Goal: Transaction & Acquisition: Purchase product/service

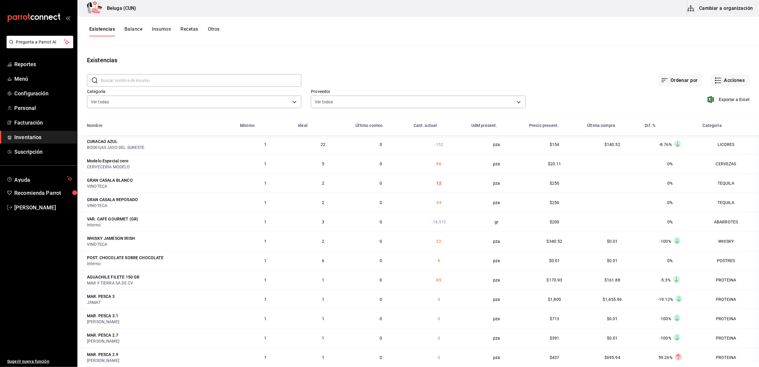
click at [27, 136] on span "Inventarios" at bounding box center [43, 137] width 58 height 8
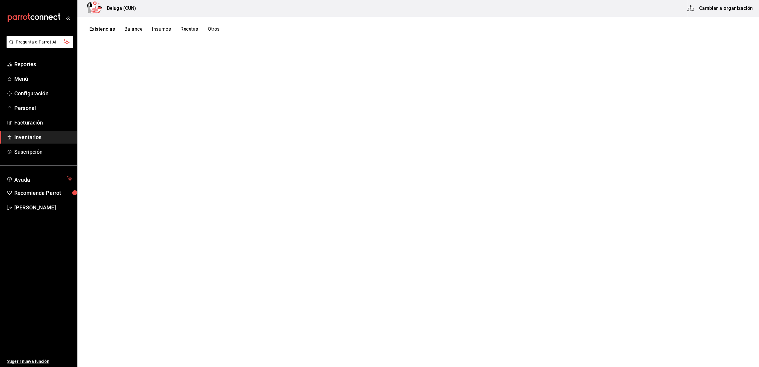
click at [24, 134] on span "Inventarios" at bounding box center [43, 137] width 58 height 8
click at [21, 117] on link "Facturación" at bounding box center [38, 122] width 77 height 13
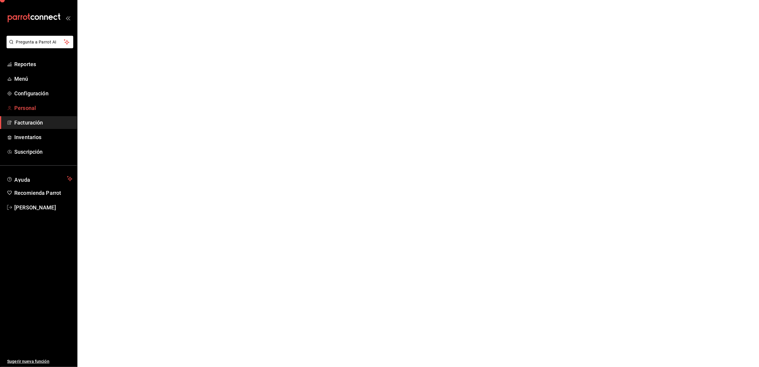
click at [34, 107] on span "Personal" at bounding box center [43, 108] width 58 height 8
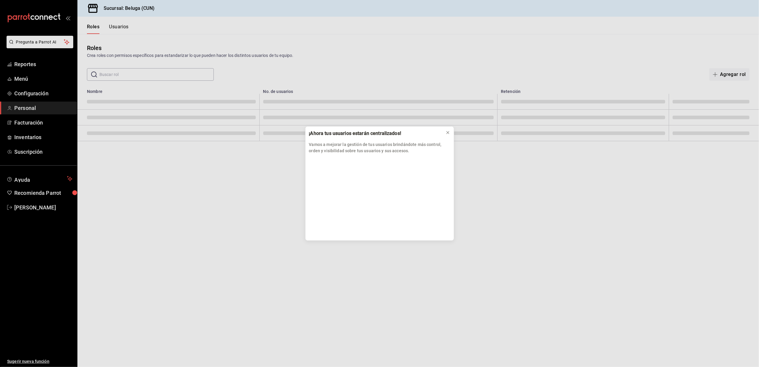
click at [32, 141] on div "¡Ahora tus usuarios estarán centralizados! Vamos a mejorar la gestión de tus us…" at bounding box center [379, 183] width 759 height 367
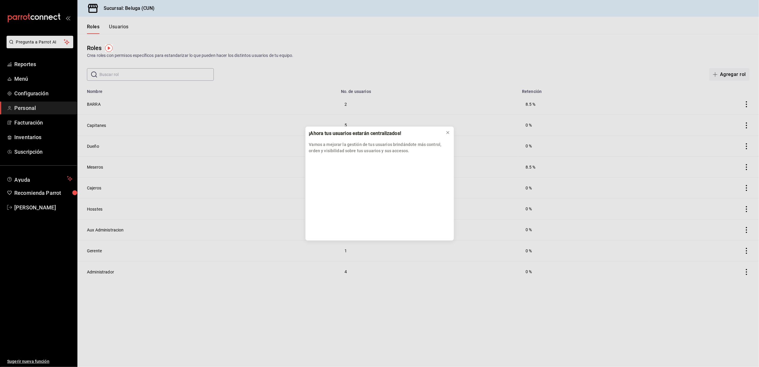
click at [33, 137] on div "¡Ahora tus usuarios estarán centralizados! Vamos a mejorar la gestión de tus us…" at bounding box center [379, 183] width 759 height 367
click at [36, 136] on div "¡Ahora tus usuarios estarán centralizados! Vamos a mejorar la gestión de tus us…" at bounding box center [379, 183] width 759 height 367
click at [32, 91] on div "¡Ahora tus usuarios estarán centralizados! Vamos a mejorar la gestión de tus us…" at bounding box center [379, 183] width 759 height 367
click at [448, 131] on icon at bounding box center [448, 132] width 5 height 5
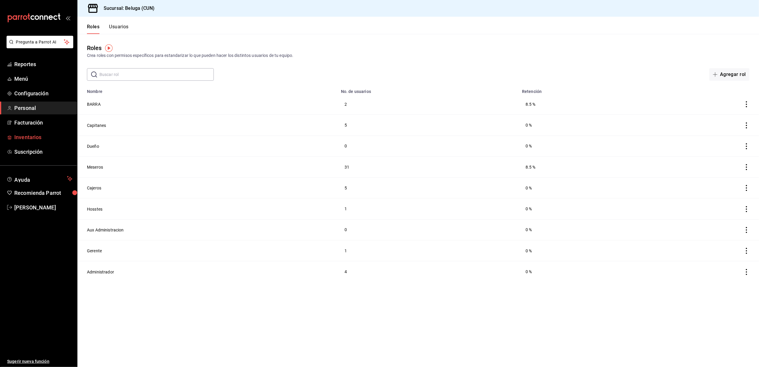
click at [41, 135] on span "Inventarios" at bounding box center [43, 137] width 58 height 8
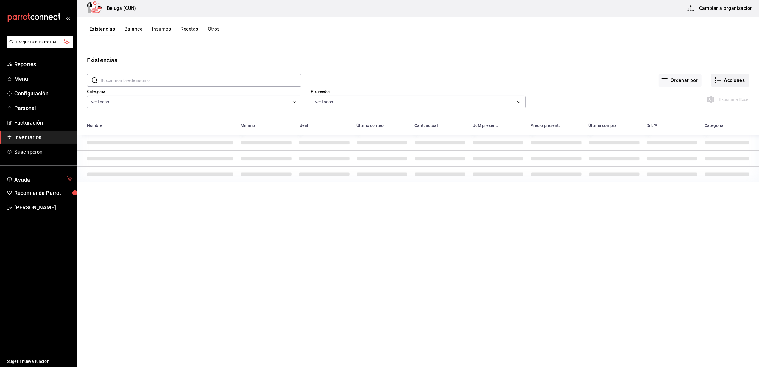
click at [730, 81] on button "Acciones" at bounding box center [730, 80] width 38 height 13
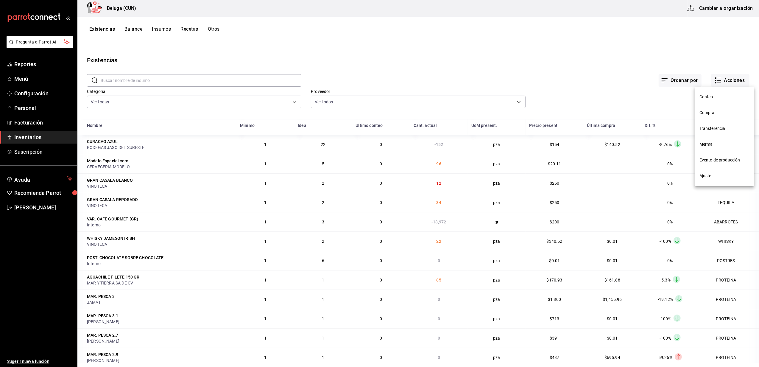
click at [712, 146] on span "Merma" at bounding box center [725, 144] width 50 height 6
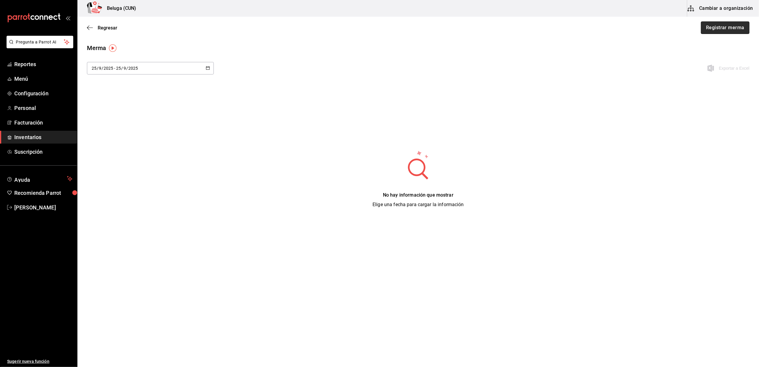
click at [735, 24] on button "Registrar merma" at bounding box center [725, 27] width 49 height 13
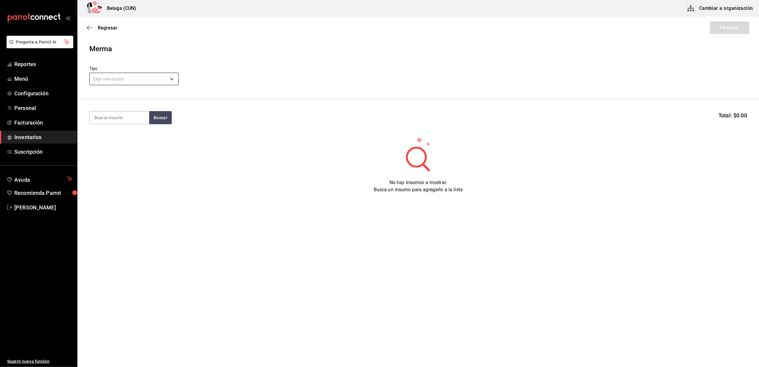
click at [171, 81] on body "Pregunta a Parrot AI Reportes Menú Configuración Personal Facturación Inventari…" at bounding box center [379, 166] width 759 height 333
click at [105, 114] on li "Error" at bounding box center [134, 117] width 89 height 10
type input "ERROR"
click at [107, 120] on input at bounding box center [120, 117] width 60 height 13
type input "tue"
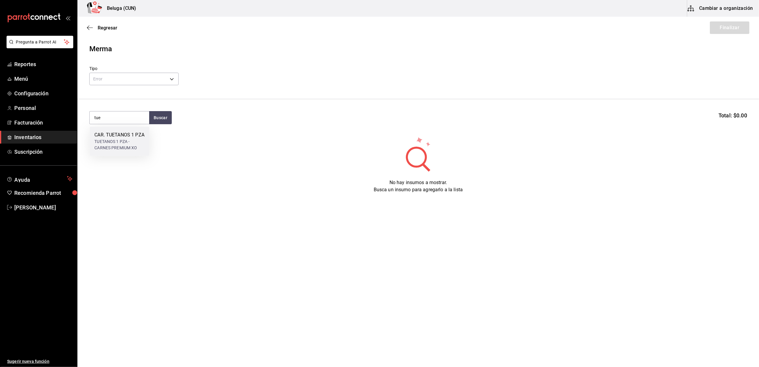
click at [122, 139] on div "CAR. TUETANOS 1 PZA" at bounding box center [119, 134] width 50 height 7
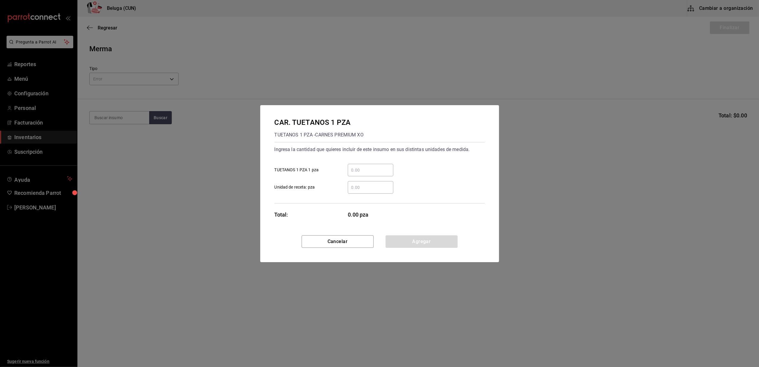
click at [361, 170] on input "​ TUETANOS 1 PZA 1 pza" at bounding box center [371, 170] width 46 height 7
type input "10"
click at [323, 204] on div "CAR. TUETANOS 1 PZA TUETANOS 1 PZA - CARNES PREMIUM XO Ingresa la cantidad que …" at bounding box center [379, 170] width 239 height 130
click at [408, 239] on button "Agregar" at bounding box center [422, 241] width 72 height 13
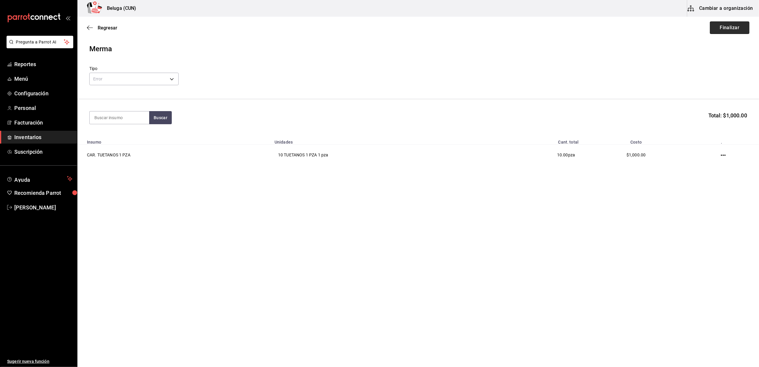
click at [725, 30] on button "Finalizar" at bounding box center [730, 27] width 40 height 13
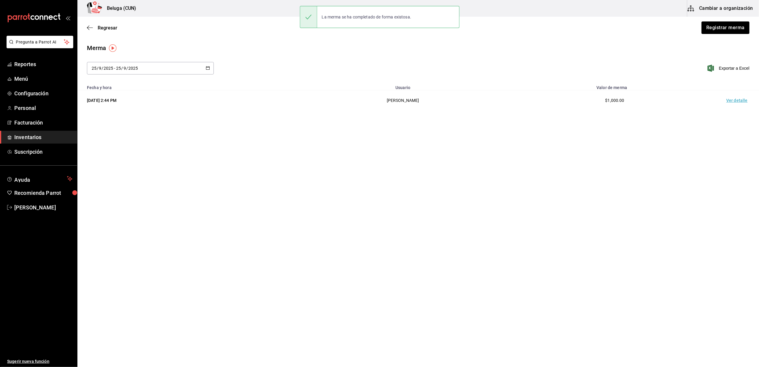
click at [735, 99] on td "Ver detalle" at bounding box center [739, 100] width 42 height 21
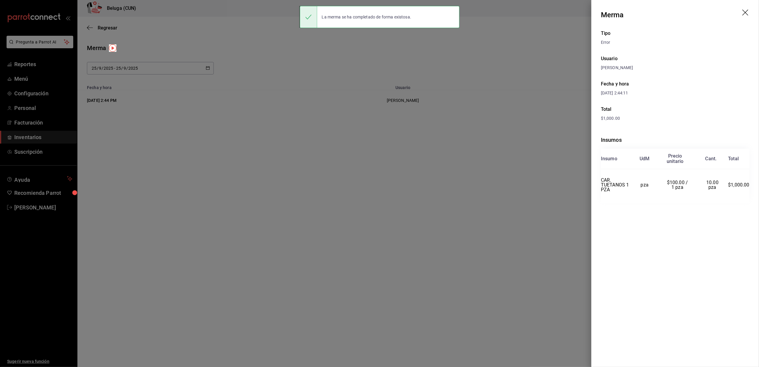
click at [745, 11] on icon "drag" at bounding box center [746, 13] width 7 height 7
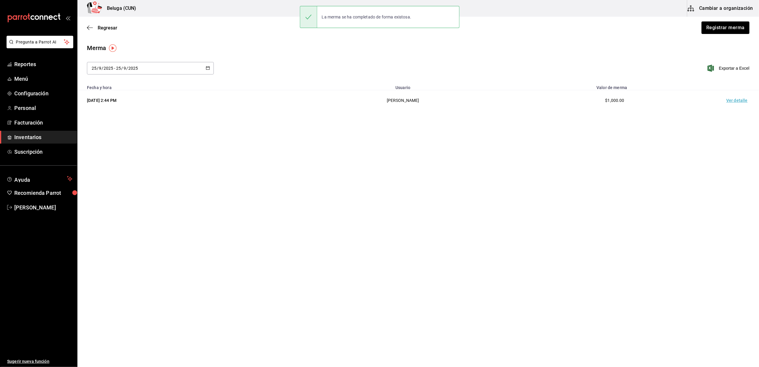
click at [413, 201] on main "Regresar Registrar merma Merma [DATE] [DATE] - [DATE] [DATE] Exportar a Excel F…" at bounding box center [418, 175] width 682 height 317
click at [38, 134] on span "Inventarios" at bounding box center [43, 137] width 58 height 8
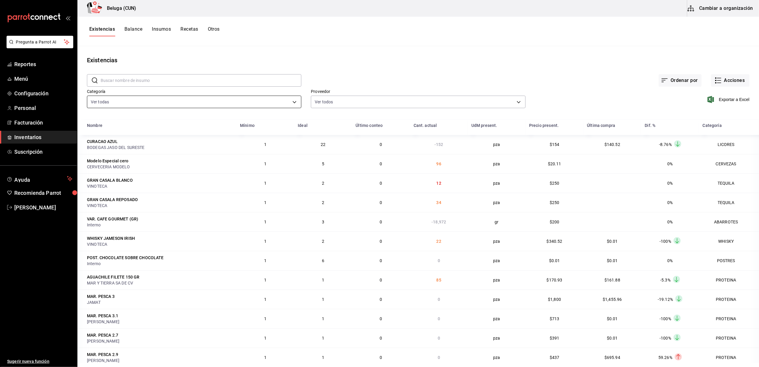
click at [289, 103] on body "Pregunta a Parrot AI Reportes Menú Configuración Personal Facturación Inventari…" at bounding box center [379, 181] width 759 height 363
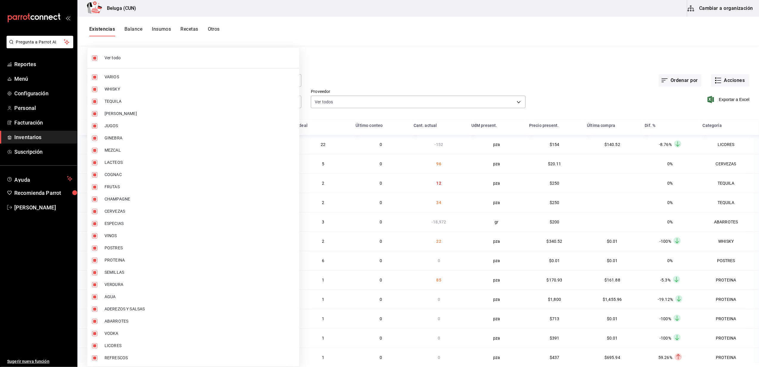
click at [95, 59] on input "checkbox" at bounding box center [94, 57] width 5 height 5
checkbox input "false"
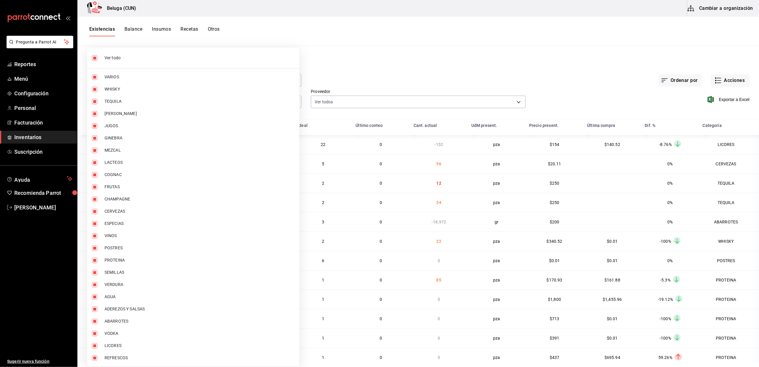
checkbox input "false"
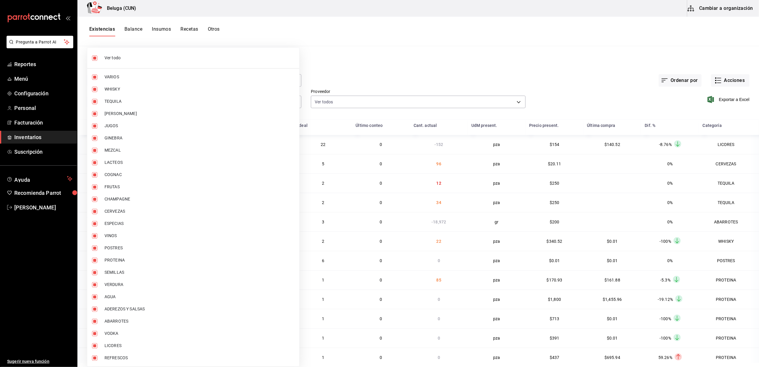
checkbox input "false"
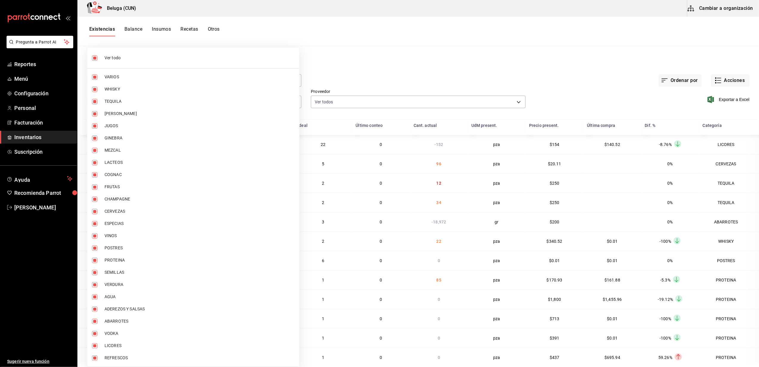
checkbox input "false"
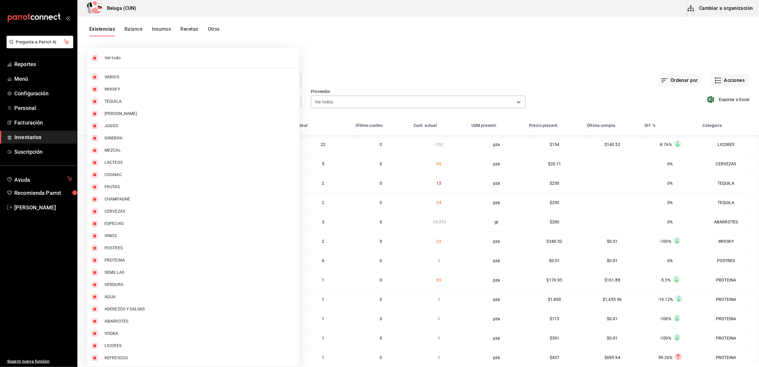
checkbox input "false"
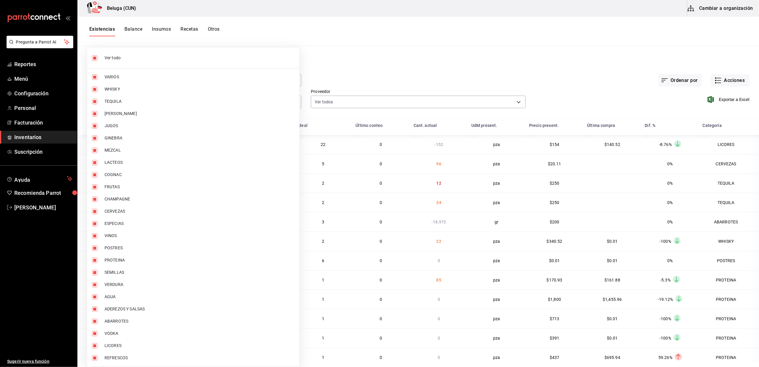
checkbox input "false"
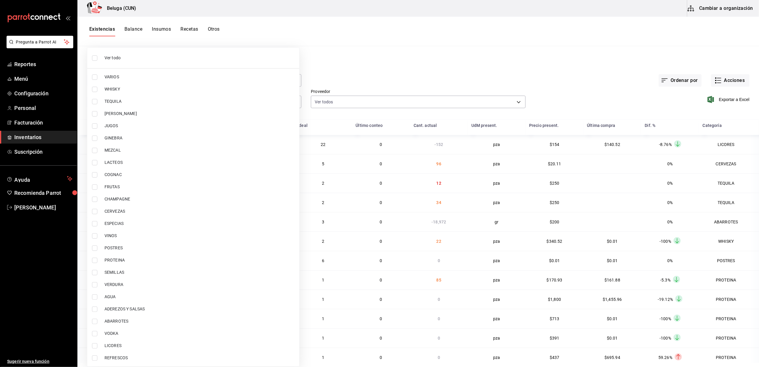
click at [94, 248] on input "checkbox" at bounding box center [94, 247] width 5 height 5
checkbox input "true"
type input "43c9e2b0-4afa-46e8-9575-d8271eaf3d25"
click at [95, 262] on input "checkbox" at bounding box center [94, 260] width 5 height 5
checkbox input "true"
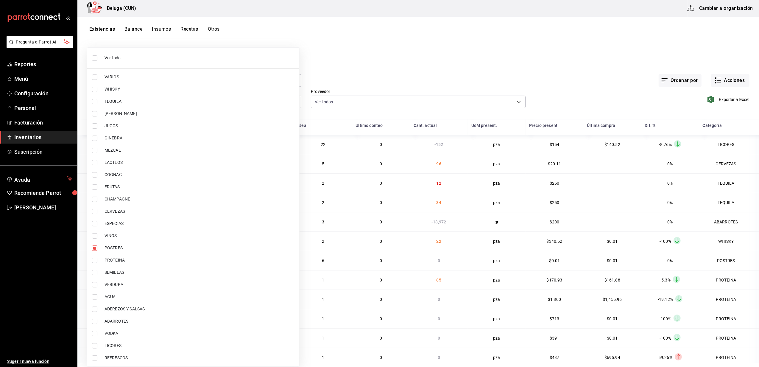
type input "43c9e2b0-4afa-46e8-9575-d8271eaf3d25,49acfc3a-e67d-4012-8994-cdceb58e19f0"
click at [314, 75] on div at bounding box center [379, 183] width 759 height 367
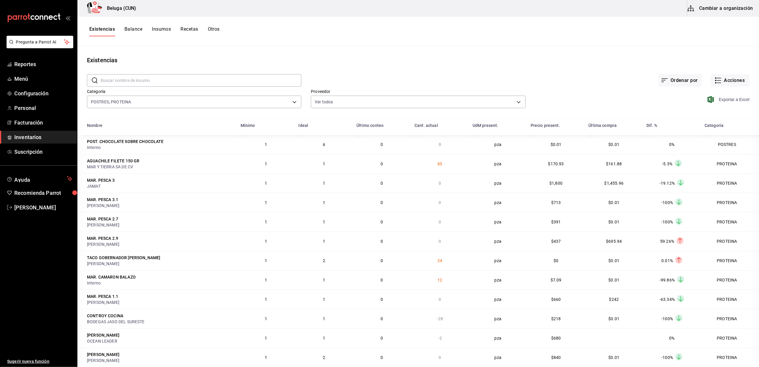
click at [728, 98] on span "Exportar a Excel" at bounding box center [729, 99] width 41 height 7
click at [414, 69] on div "Ordenar por Acciones" at bounding box center [525, 76] width 448 height 22
click at [717, 83] on button "Acciones" at bounding box center [730, 80] width 38 height 13
click at [714, 116] on span "Compra" at bounding box center [725, 113] width 50 height 6
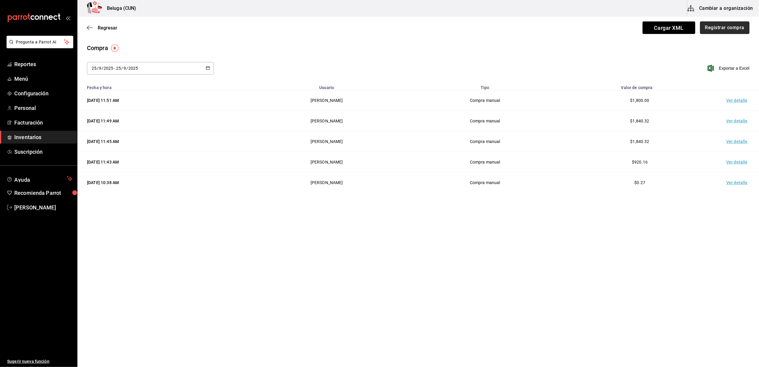
click at [736, 31] on button "Registrar compra" at bounding box center [724, 27] width 49 height 13
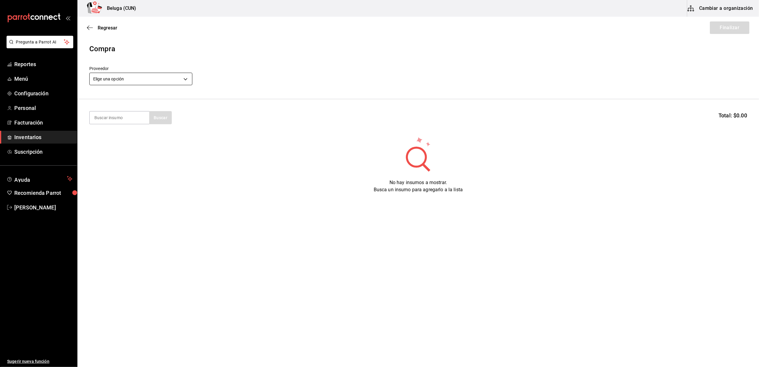
click at [182, 79] on body "Pregunta a Parrot AI Reportes Menú Configuración Personal Facturación Inventari…" at bounding box center [379, 166] width 759 height 333
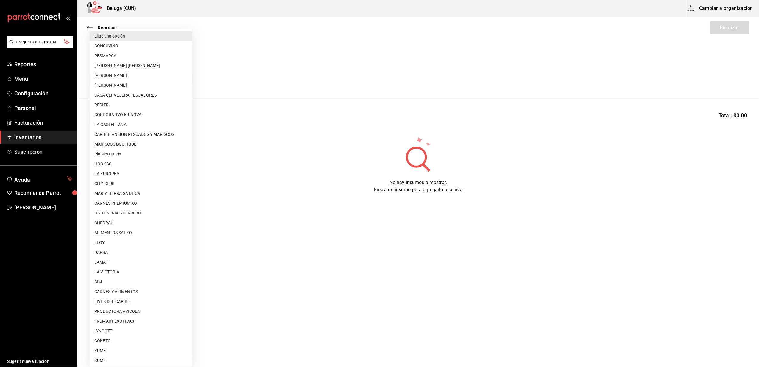
scroll to position [198, 0]
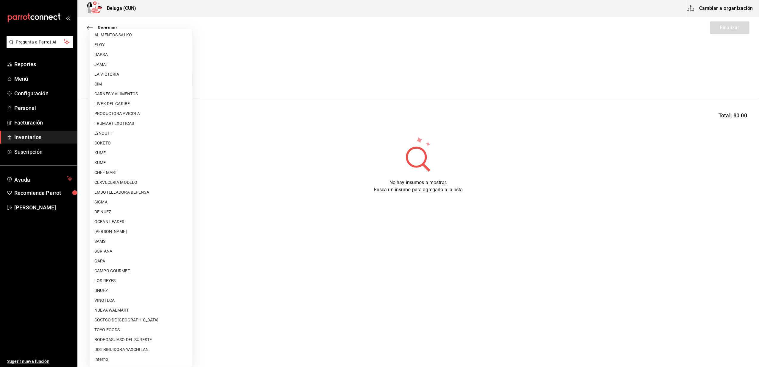
click at [110, 360] on li "Interno" at bounding box center [141, 360] width 102 height 10
type input "cf097a6b-1652-49c1-8634-faa24daf0fdd"
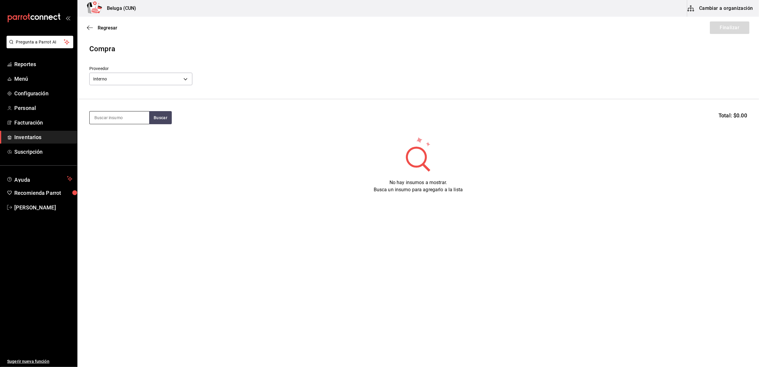
click at [126, 122] on input at bounding box center [120, 117] width 60 height 13
type input "MOSTACH"
click at [112, 153] on div "MOSTACHON DE PLATANO - Interno" at bounding box center [119, 159] width 50 height 13
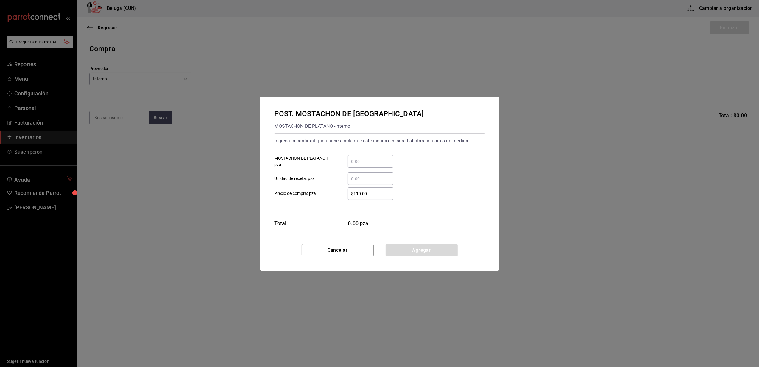
click at [363, 158] on input "​ MOSTACHON DE PLATANO 1 pza" at bounding box center [371, 161] width 46 height 7
type input "6"
click at [346, 186] on div "$110.00 ​ Precio de compra: pza" at bounding box center [377, 191] width 215 height 17
drag, startPoint x: 374, startPoint y: 194, endPoint x: 332, endPoint y: 183, distance: 43.6
click at [330, 192] on label "$110.00 ​ Precio de compra: pza" at bounding box center [334, 193] width 119 height 13
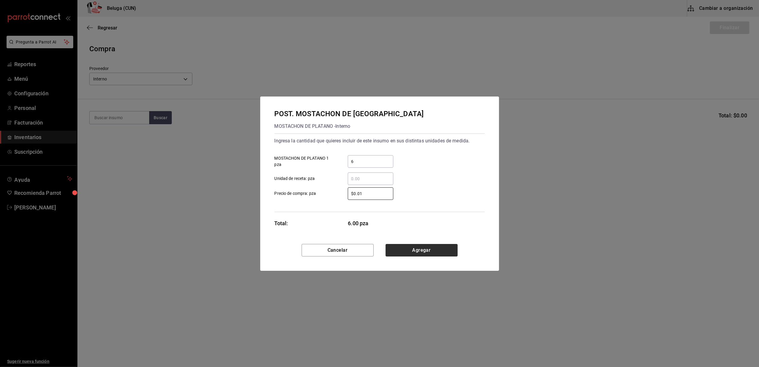
type input "$0.01"
click at [407, 253] on button "Agregar" at bounding box center [422, 250] width 72 height 13
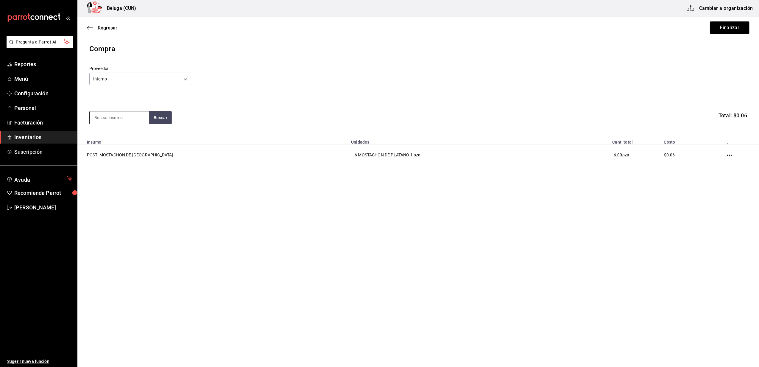
click at [106, 122] on input at bounding box center [120, 117] width 60 height 13
type input "PAY"
click at [129, 138] on div "POST. PAY DE DATIL" at bounding box center [119, 134] width 50 height 7
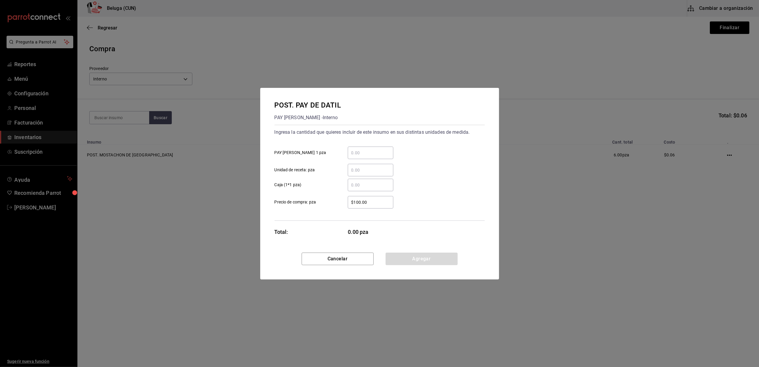
click at [378, 156] on input "​ PAY [PERSON_NAME] 1 pza" at bounding box center [371, 152] width 46 height 7
type input "6"
drag, startPoint x: 333, startPoint y: 177, endPoint x: 345, endPoint y: 186, distance: 15.3
click at [334, 177] on div "​ Caja (1*1 pza)" at bounding box center [377, 182] width 215 height 17
drag, startPoint x: 374, startPoint y: 205, endPoint x: 326, endPoint y: 195, distance: 49.7
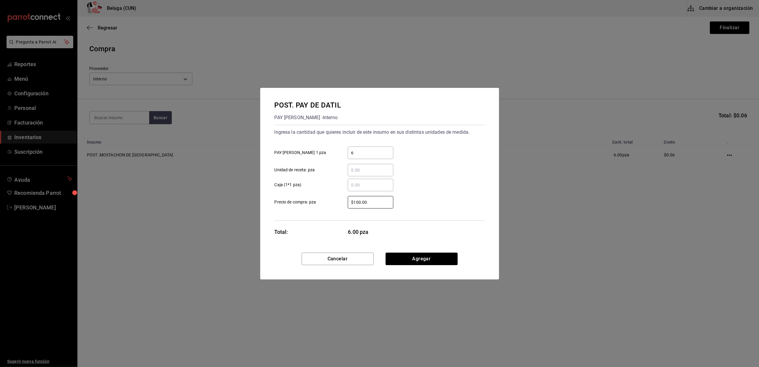
click at [327, 195] on div "$100.00 ​ Precio de compra: pza" at bounding box center [377, 199] width 215 height 17
type input "$0.01"
click at [407, 260] on button "Agregar" at bounding box center [422, 259] width 72 height 13
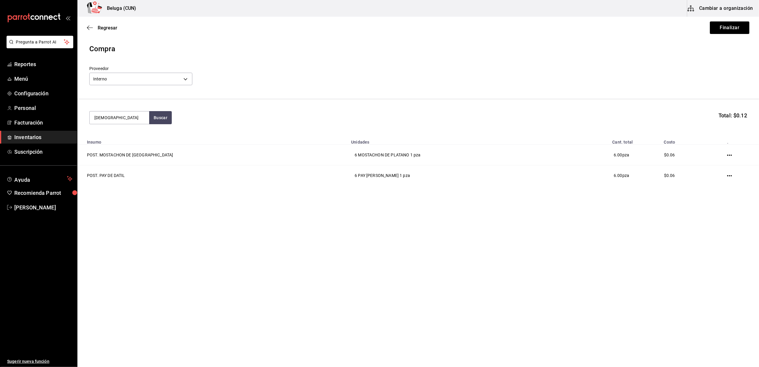
type input "[DEMOGRAPHIC_DATA]"
click at [107, 139] on div "POST. [PERSON_NAME]" at bounding box center [119, 138] width 50 height 14
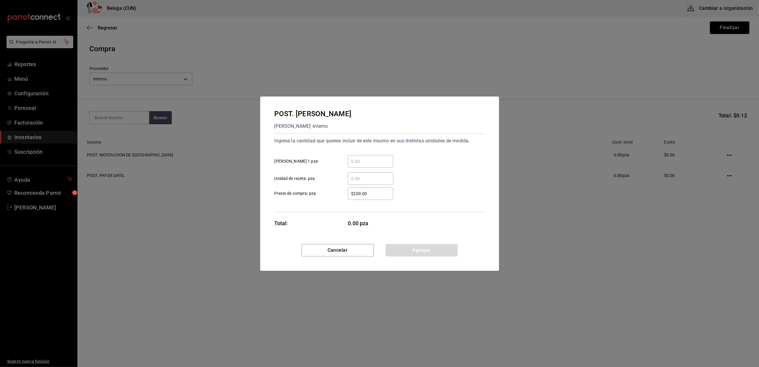
click at [363, 160] on input "​ [PERSON_NAME] 1 pza" at bounding box center [371, 161] width 46 height 7
type input "8"
click at [333, 184] on div "$200.00 ​ Precio de compra: pza" at bounding box center [377, 191] width 215 height 17
drag, startPoint x: 375, startPoint y: 193, endPoint x: 333, endPoint y: 191, distance: 42.4
click at [337, 195] on label "$200.00 ​ Precio de compra: pza" at bounding box center [334, 193] width 119 height 13
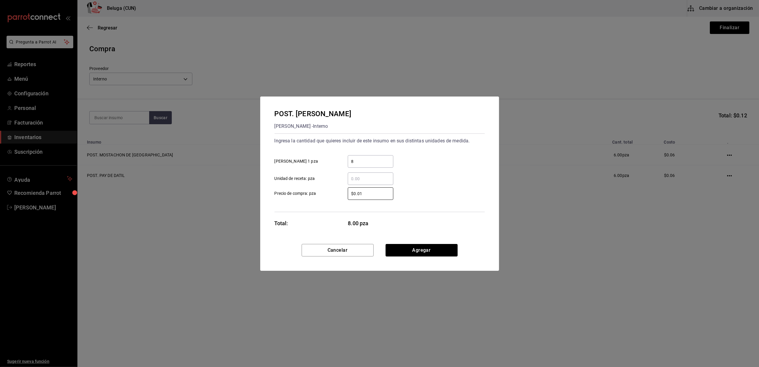
type input "$0.01"
click at [417, 247] on button "Agregar" at bounding box center [422, 250] width 72 height 13
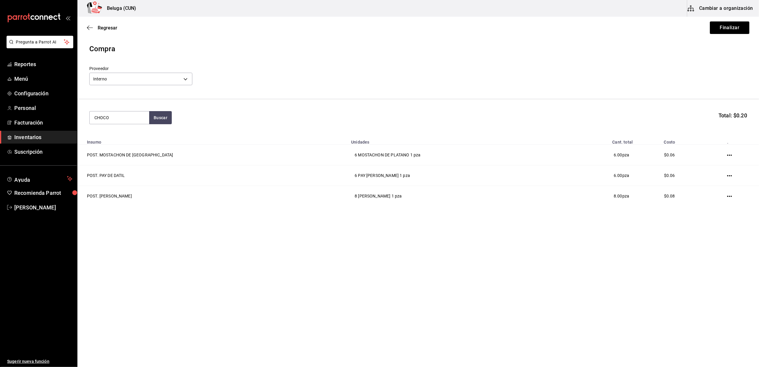
type input "CHOCO"
click at [116, 150] on div "Presentación - Interno" at bounding box center [119, 149] width 50 height 6
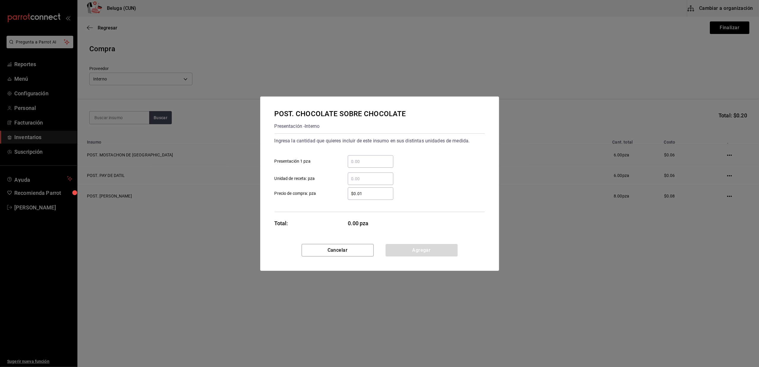
click at [361, 161] on input "​ Presentación 1 pza" at bounding box center [371, 161] width 46 height 7
type input "6"
drag, startPoint x: 326, startPoint y: 175, endPoint x: 352, endPoint y: 202, distance: 36.9
click at [326, 175] on label "​ Unidad de receta: pza" at bounding box center [334, 178] width 119 height 13
click at [348, 175] on input "​ Unidad de receta: pza" at bounding box center [371, 178] width 46 height 7
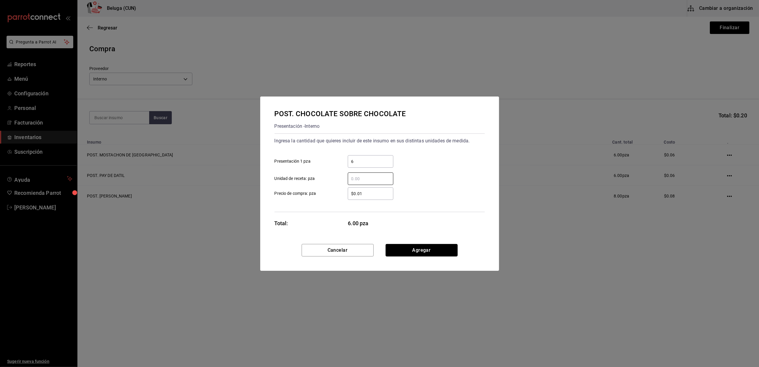
click at [421, 250] on button "Agregar" at bounding box center [422, 250] width 72 height 13
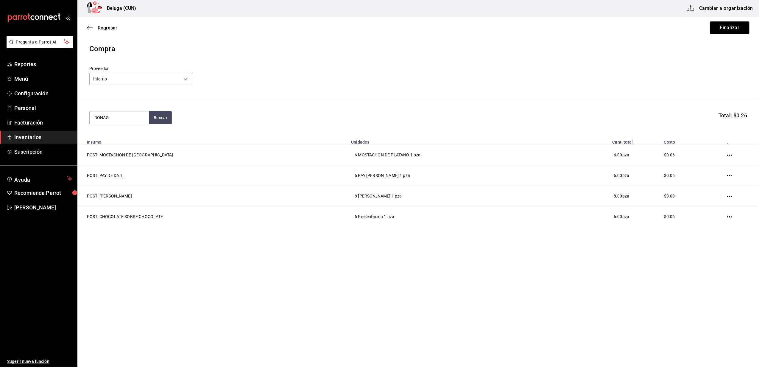
type input "DONAS"
click at [106, 152] on div "DONAS NUTELLA - Interno" at bounding box center [119, 149] width 50 height 6
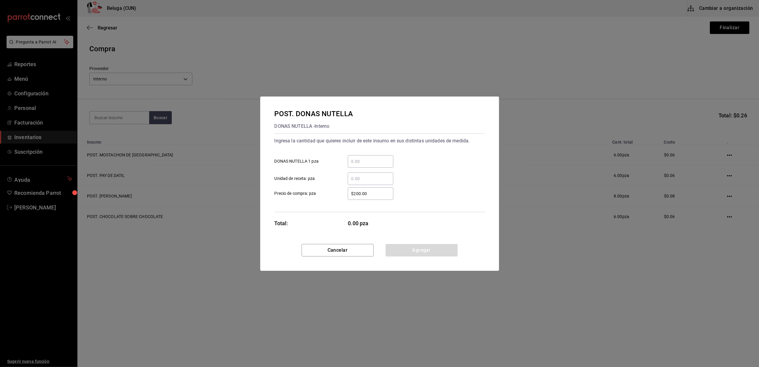
click at [369, 160] on input "​ DONAS NUTELLA 1 pza" at bounding box center [371, 161] width 46 height 7
type input "20"
click at [337, 198] on label "$200.00 ​ Precio de compra: pza" at bounding box center [334, 193] width 119 height 13
click at [348, 197] on input "$200.00" at bounding box center [371, 193] width 46 height 7
drag, startPoint x: 338, startPoint y: 197, endPoint x: 294, endPoint y: 178, distance: 48.3
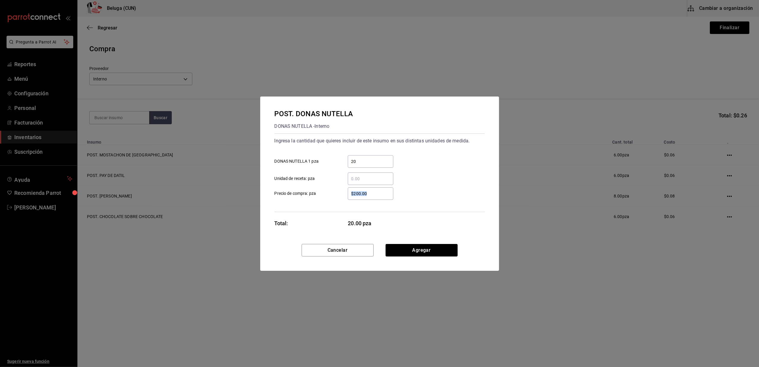
click at [295, 186] on div "$200.00 ​ Precio de compra: pza" at bounding box center [377, 191] width 215 height 17
click at [382, 176] on input "​ Unidad de receta: pza" at bounding box center [371, 178] width 46 height 7
drag, startPoint x: 322, startPoint y: 187, endPoint x: 336, endPoint y: 190, distance: 14.3
click at [322, 187] on label "$200.00 ​ Precio de compra: pza" at bounding box center [334, 193] width 119 height 13
click at [348, 190] on input "$200.00" at bounding box center [371, 193] width 46 height 7
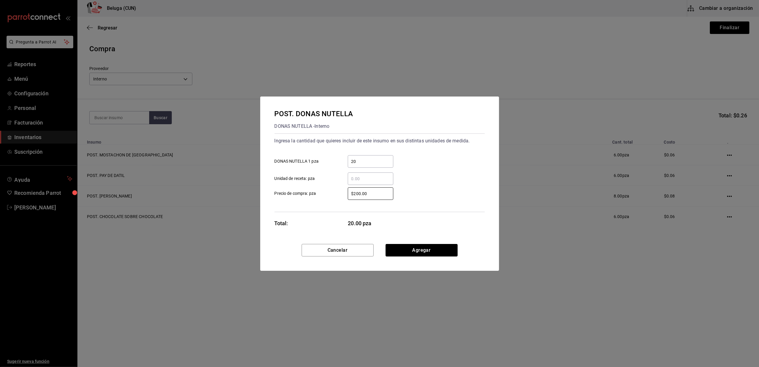
drag, startPoint x: 369, startPoint y: 195, endPoint x: 321, endPoint y: 191, distance: 48.7
click at [322, 193] on label "$200.00 ​ Precio de compra: pza" at bounding box center [334, 193] width 119 height 13
type input "$0.01"
click at [430, 253] on button "Agregar" at bounding box center [422, 250] width 72 height 13
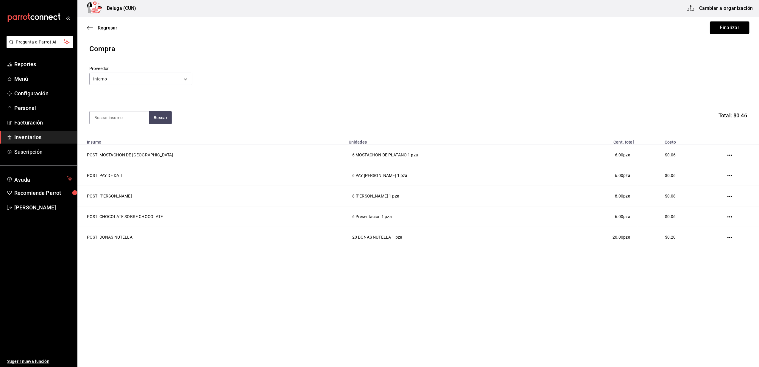
click at [723, 27] on button "Finalizar" at bounding box center [730, 27] width 40 height 13
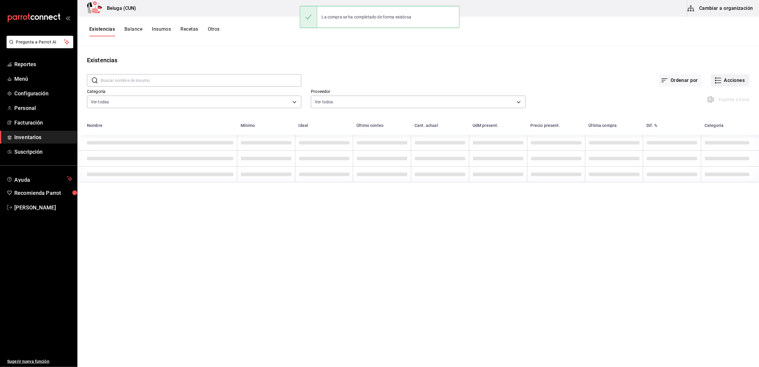
click at [735, 81] on button "Acciones" at bounding box center [730, 80] width 38 height 13
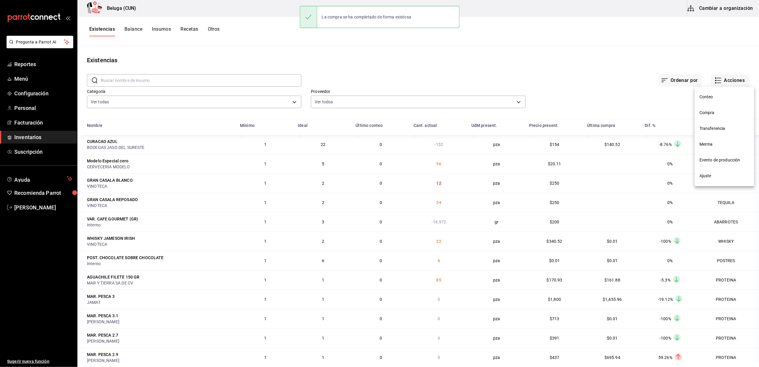
click at [711, 115] on span "Compra" at bounding box center [725, 113] width 50 height 6
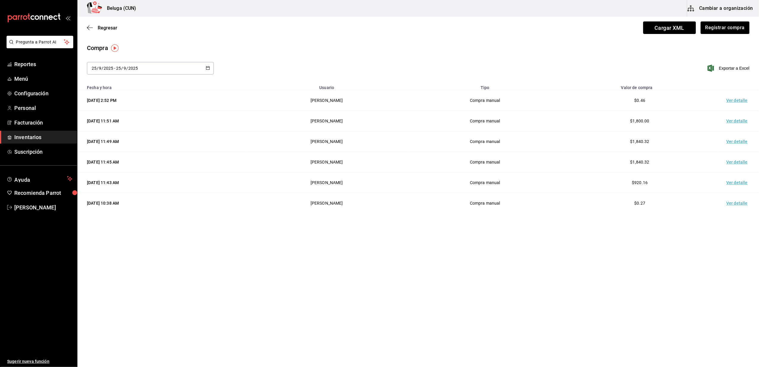
click at [733, 99] on td "Ver detalle" at bounding box center [739, 100] width 42 height 21
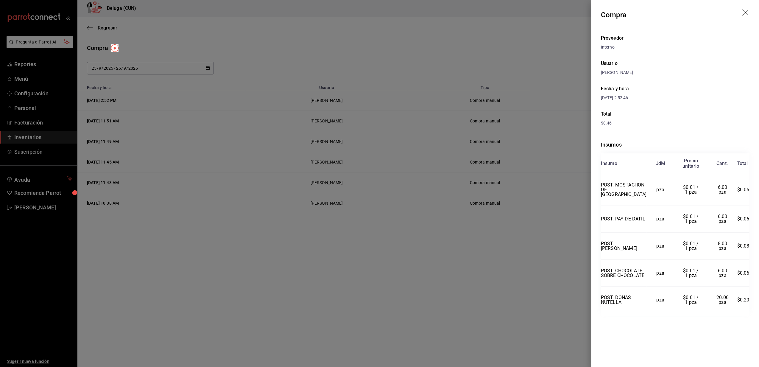
click at [745, 13] on icon "drag" at bounding box center [746, 13] width 6 height 6
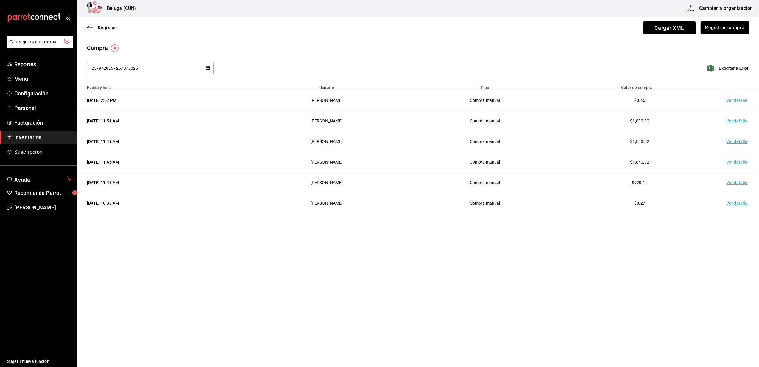
click at [28, 136] on span "Inventarios" at bounding box center [43, 137] width 58 height 8
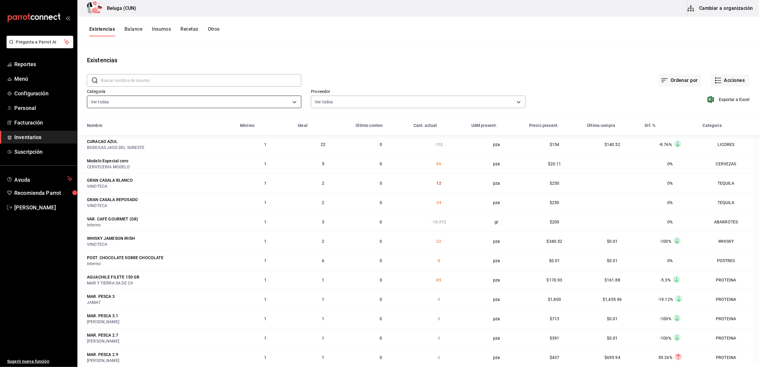
click at [296, 102] on body "Pregunta a Parrot AI Reportes Menú Configuración Personal Facturación Inventari…" at bounding box center [379, 181] width 759 height 363
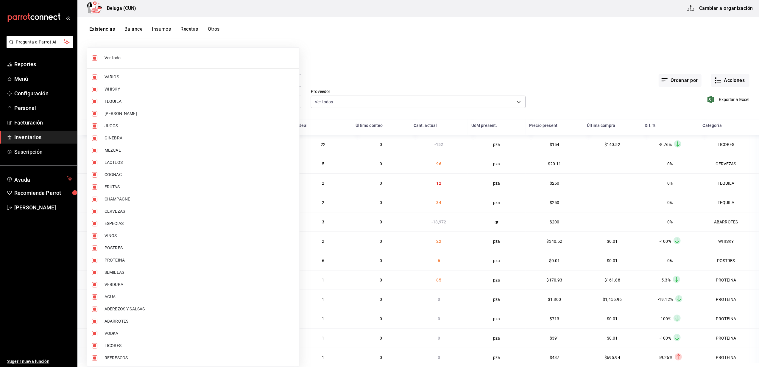
click at [94, 60] on input "checkbox" at bounding box center [94, 57] width 5 height 5
checkbox input "false"
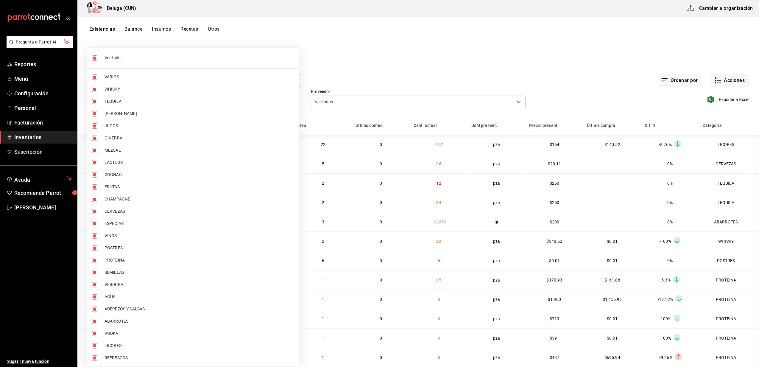
checkbox input "false"
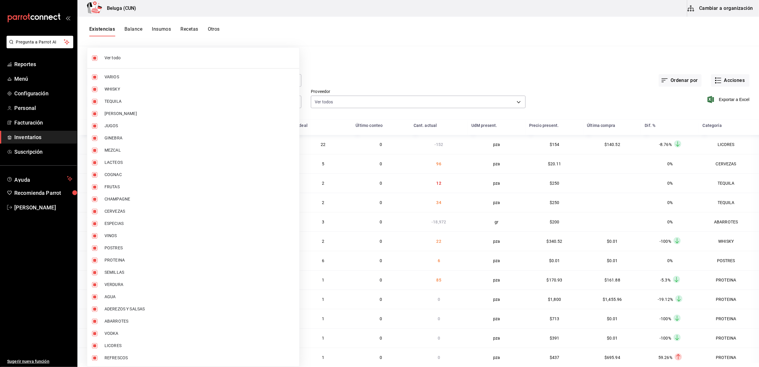
checkbox input "false"
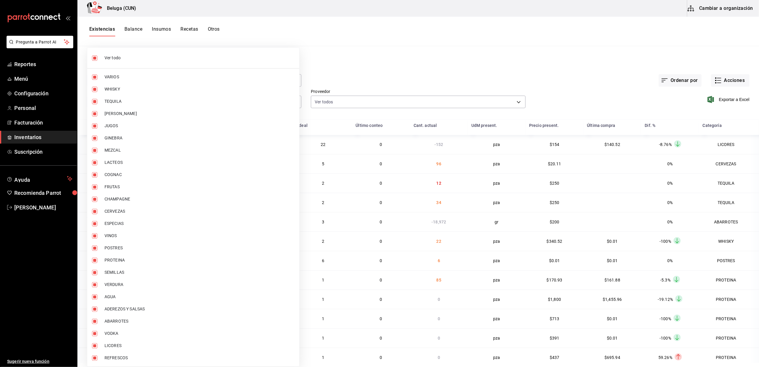
checkbox input "false"
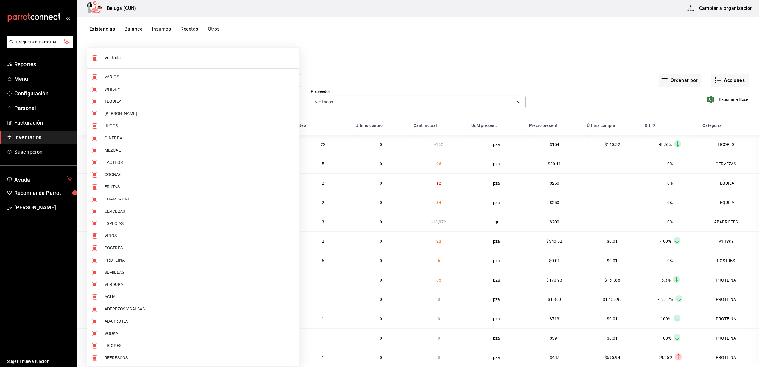
checkbox input "false"
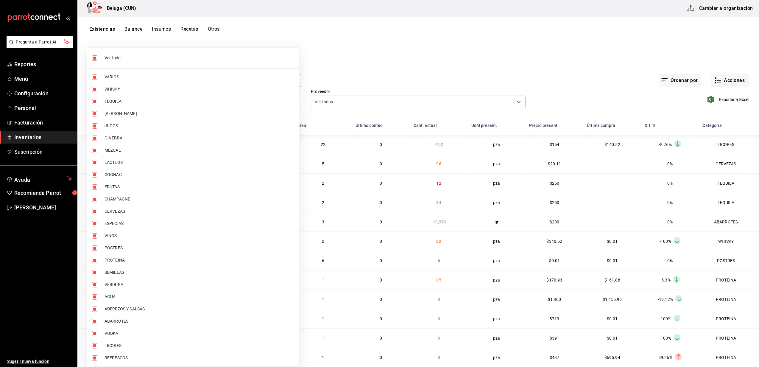
checkbox input "false"
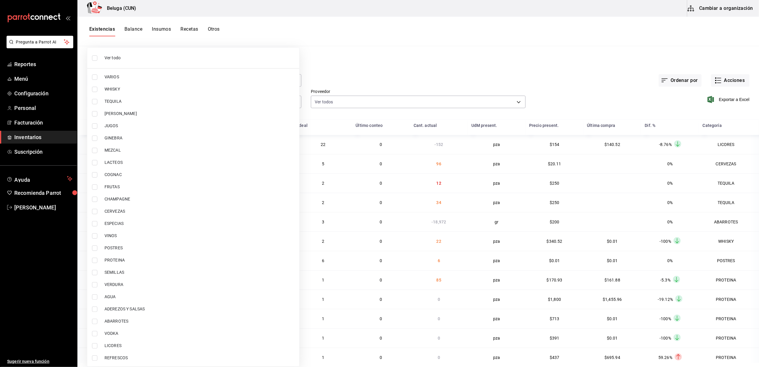
click at [95, 246] on input "checkbox" at bounding box center [94, 247] width 5 height 5
checkbox input "true"
type input "43c9e2b0-4afa-46e8-9575-d8271eaf3d25"
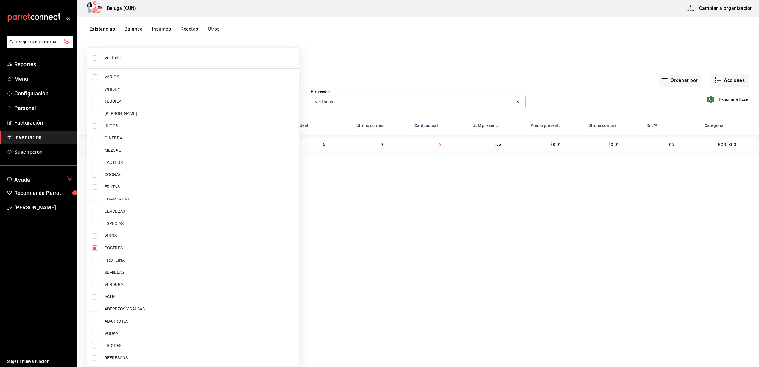
click at [96, 259] on input "checkbox" at bounding box center [94, 260] width 5 height 5
checkbox input "true"
type input "43c9e2b0-4afa-46e8-9575-d8271eaf3d25,49acfc3a-e67d-4012-8994-cdceb58e19f0"
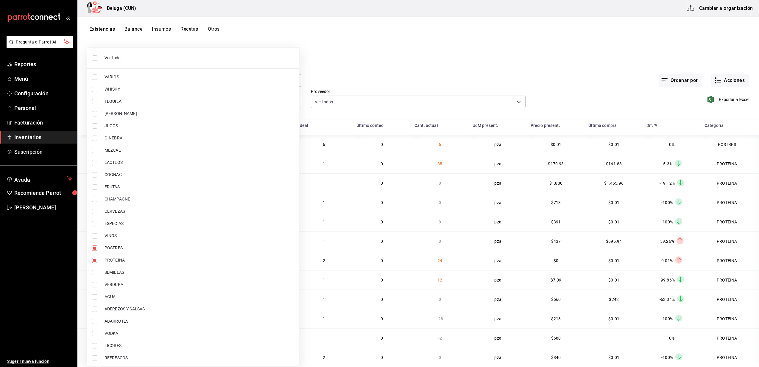
click at [364, 69] on div at bounding box center [379, 183] width 759 height 367
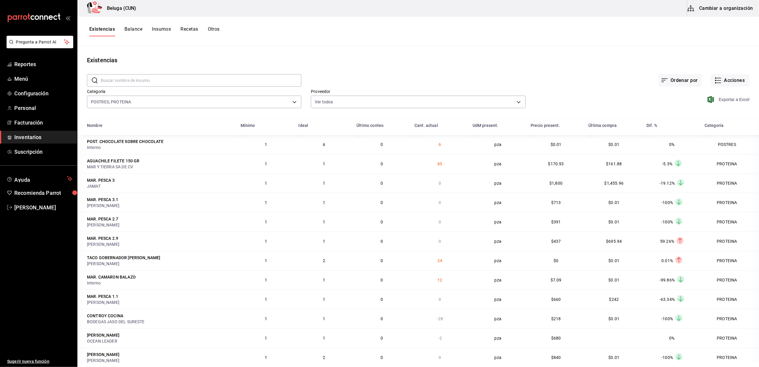
click at [727, 100] on span "Exportar a Excel" at bounding box center [729, 99] width 41 height 7
click at [489, 55] on main "Existencias ​ ​ Ordenar por Acciones Categoría POSTRES, PROTEINA 43c9e2b0-4afa-…" at bounding box center [418, 204] width 682 height 317
click at [739, 77] on button "Acciones" at bounding box center [730, 80] width 38 height 13
click at [712, 110] on span "Compra" at bounding box center [725, 113] width 50 height 6
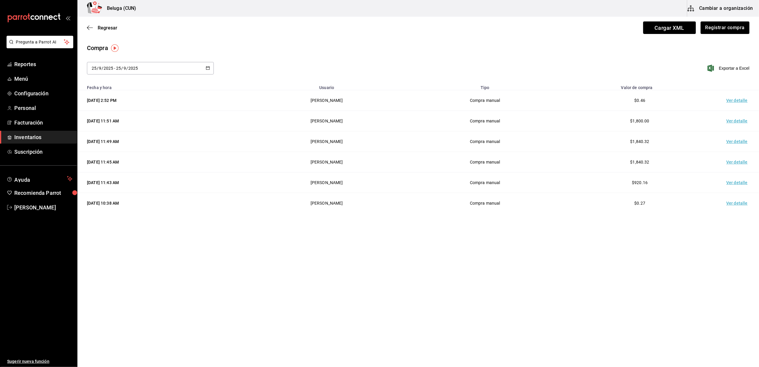
click at [738, 102] on td "Ver detalle" at bounding box center [739, 100] width 42 height 21
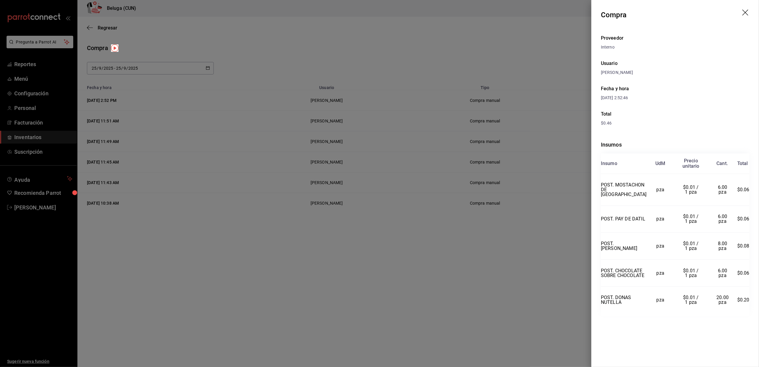
click at [746, 14] on icon "drag" at bounding box center [746, 13] width 7 height 7
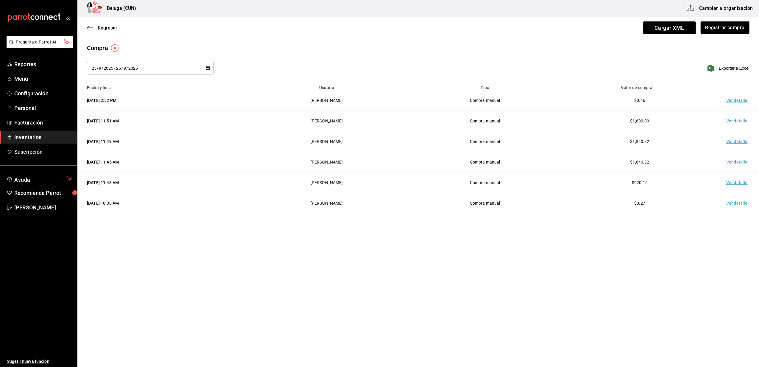
click at [508, 44] on div "Compra" at bounding box center [418, 47] width 663 height 9
click at [714, 27] on button "Registrar compra" at bounding box center [724, 27] width 49 height 13
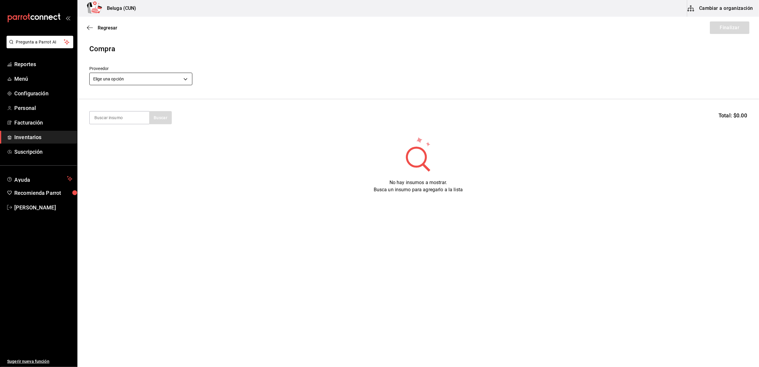
click at [184, 80] on body "Pregunta a Parrot AI Reportes Menú Configuración Personal Facturación Inventari…" at bounding box center [379, 166] width 759 height 333
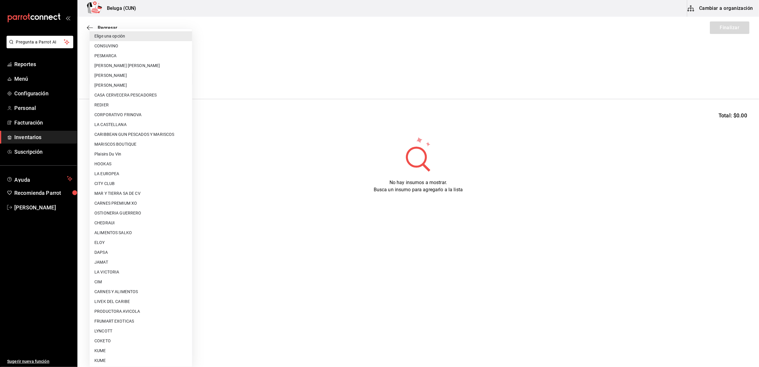
click at [131, 144] on li "MARISCOS BOUTIQUE" at bounding box center [141, 144] width 102 height 10
type input "893d6b9a-1f5b-482f-aa55-c2443509e9a9"
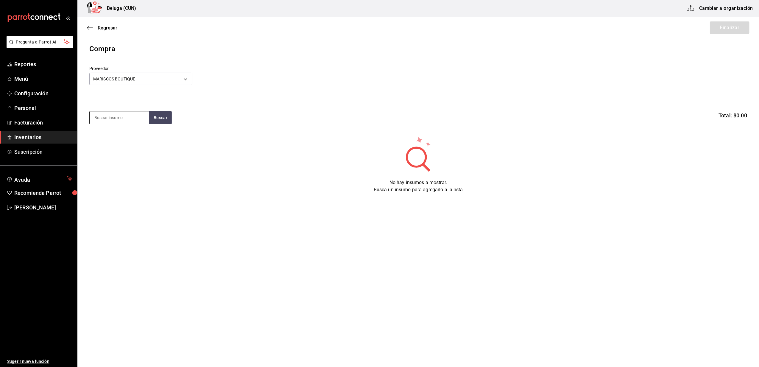
click at [131, 116] on input at bounding box center [120, 117] width 60 height 13
type input "OSTIO"
click at [128, 141] on div "OSTIONES 1 PZA - MARISCOS BOUTIQUE" at bounding box center [119, 145] width 50 height 13
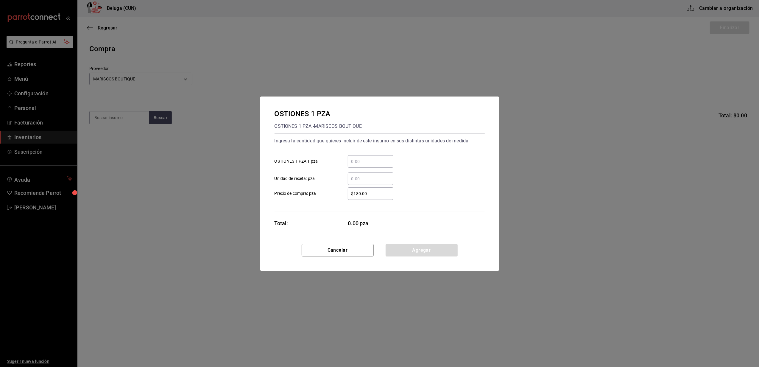
click at [376, 161] on input "​ OSTIONES 1 PZA 1 pza" at bounding box center [371, 161] width 46 height 7
type input "24"
drag, startPoint x: 343, startPoint y: 181, endPoint x: 340, endPoint y: 181, distance: 3.6
click at [343, 181] on div "​" at bounding box center [365, 178] width 55 height 13
click at [348, 181] on input "​ Unidad de receta: pza" at bounding box center [371, 178] width 46 height 7
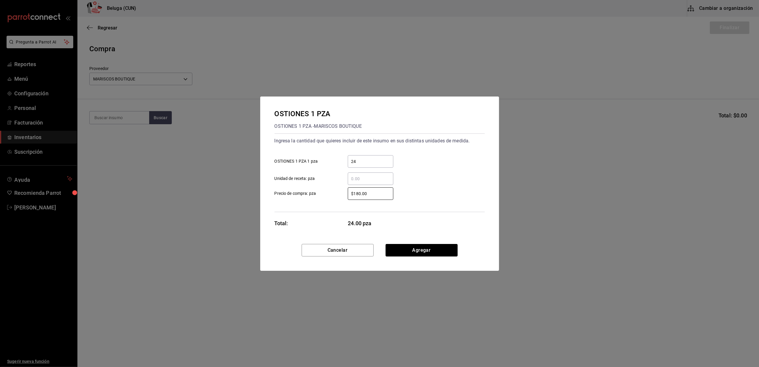
drag, startPoint x: 370, startPoint y: 193, endPoint x: 329, endPoint y: 188, distance: 40.8
click at [329, 188] on label "$180.00 ​ Precio de compra: pza" at bounding box center [334, 193] width 119 height 13
type input "$19.17"
click at [400, 252] on button "Agregar" at bounding box center [422, 250] width 72 height 13
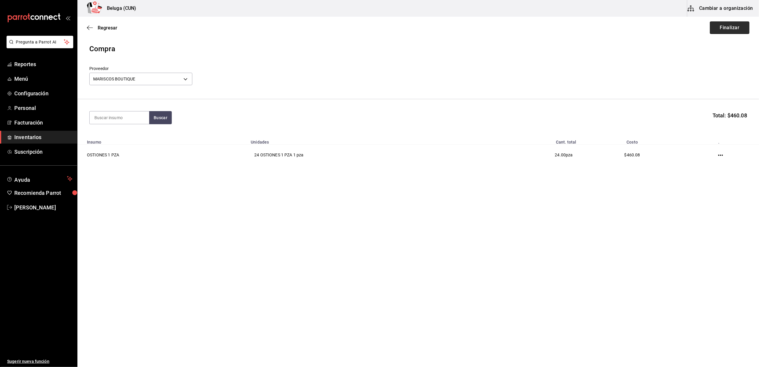
click at [725, 30] on button "Finalizar" at bounding box center [730, 27] width 40 height 13
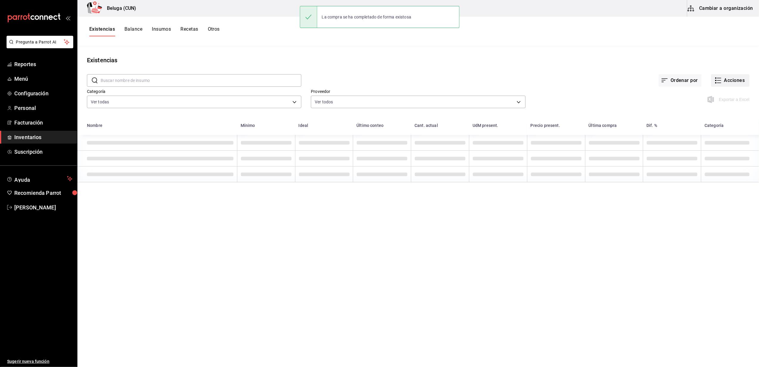
click at [728, 78] on button "Acciones" at bounding box center [730, 80] width 38 height 13
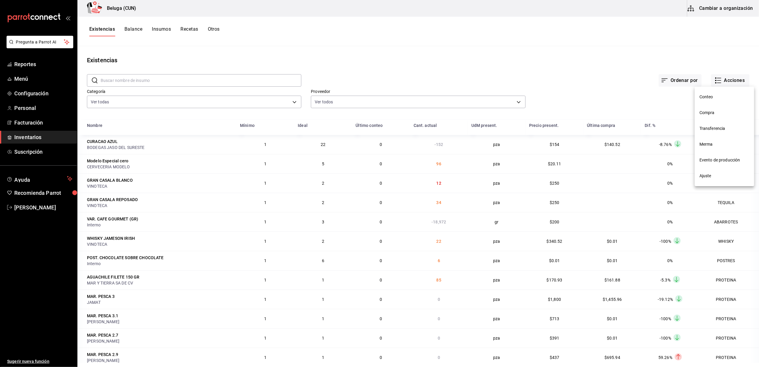
click at [717, 109] on li "Compra" at bounding box center [725, 113] width 60 height 16
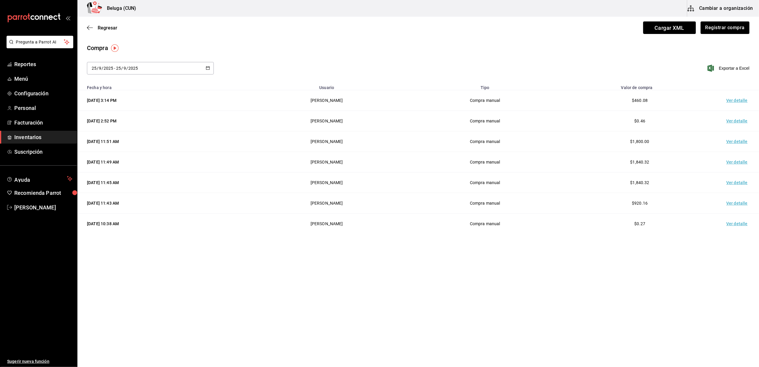
click at [735, 100] on td "Ver detalle" at bounding box center [739, 100] width 42 height 21
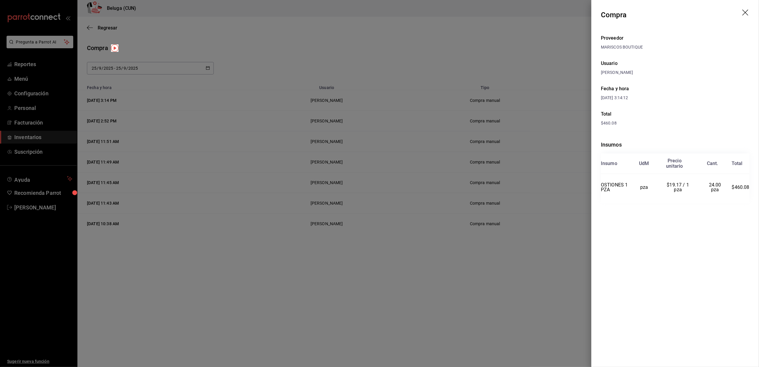
click at [747, 11] on icon "drag" at bounding box center [746, 13] width 7 height 7
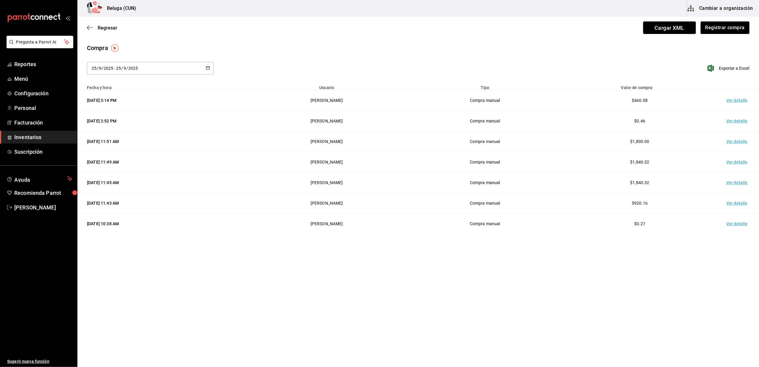
click at [31, 135] on span "Inventarios" at bounding box center [43, 137] width 58 height 8
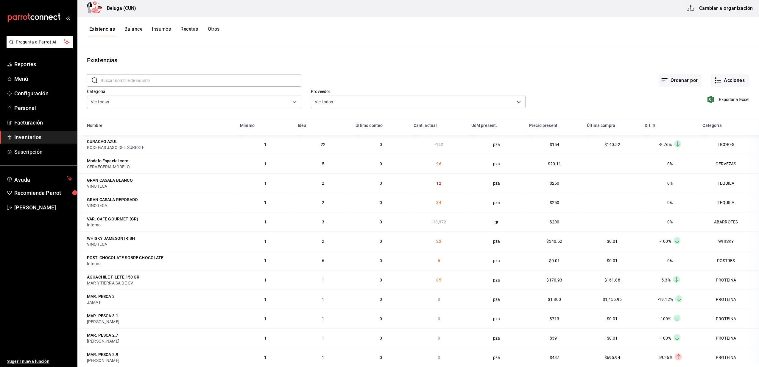
click at [29, 137] on span "Inventarios" at bounding box center [43, 137] width 58 height 8
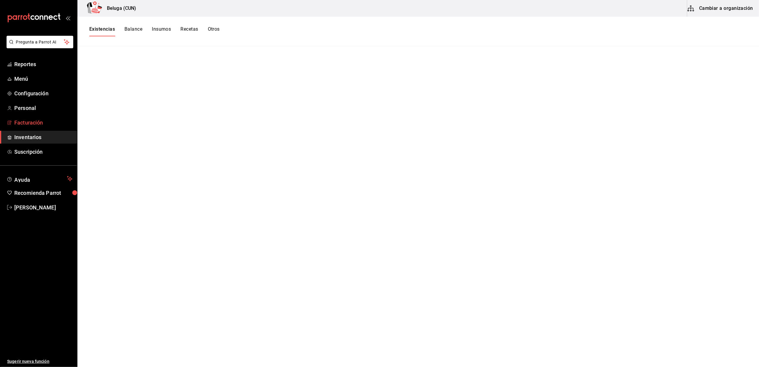
click at [27, 123] on span "Facturación" at bounding box center [43, 123] width 58 height 8
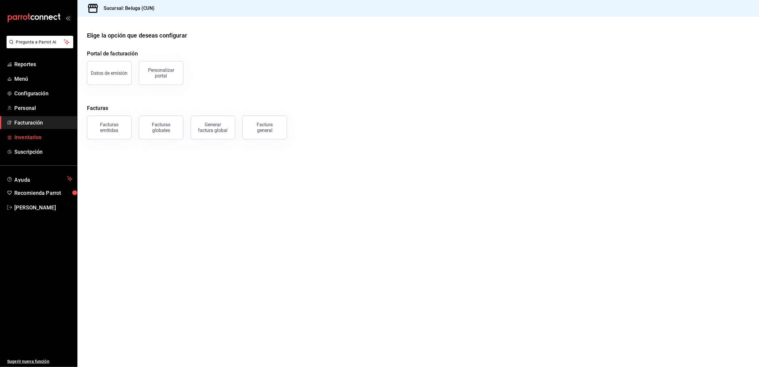
click at [27, 136] on span "Inventarios" at bounding box center [43, 137] width 58 height 8
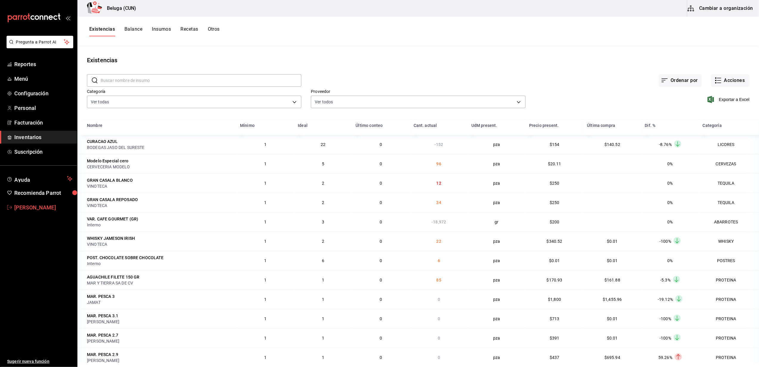
click at [40, 212] on link "[PERSON_NAME]" at bounding box center [38, 207] width 77 height 13
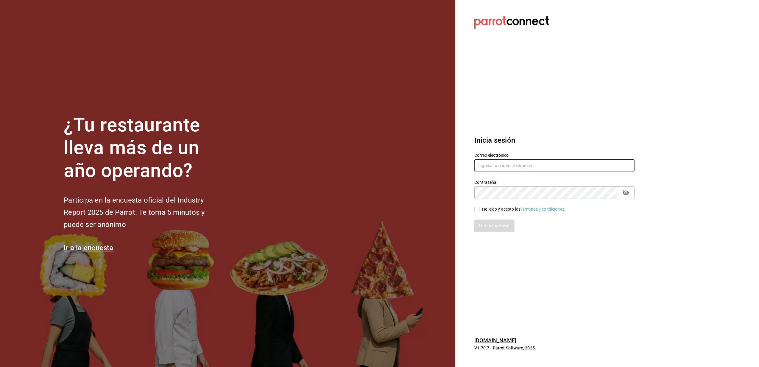
type input "[EMAIL_ADDRESS][DOMAIN_NAME]"
